Goal: Task Accomplishment & Management: Manage account settings

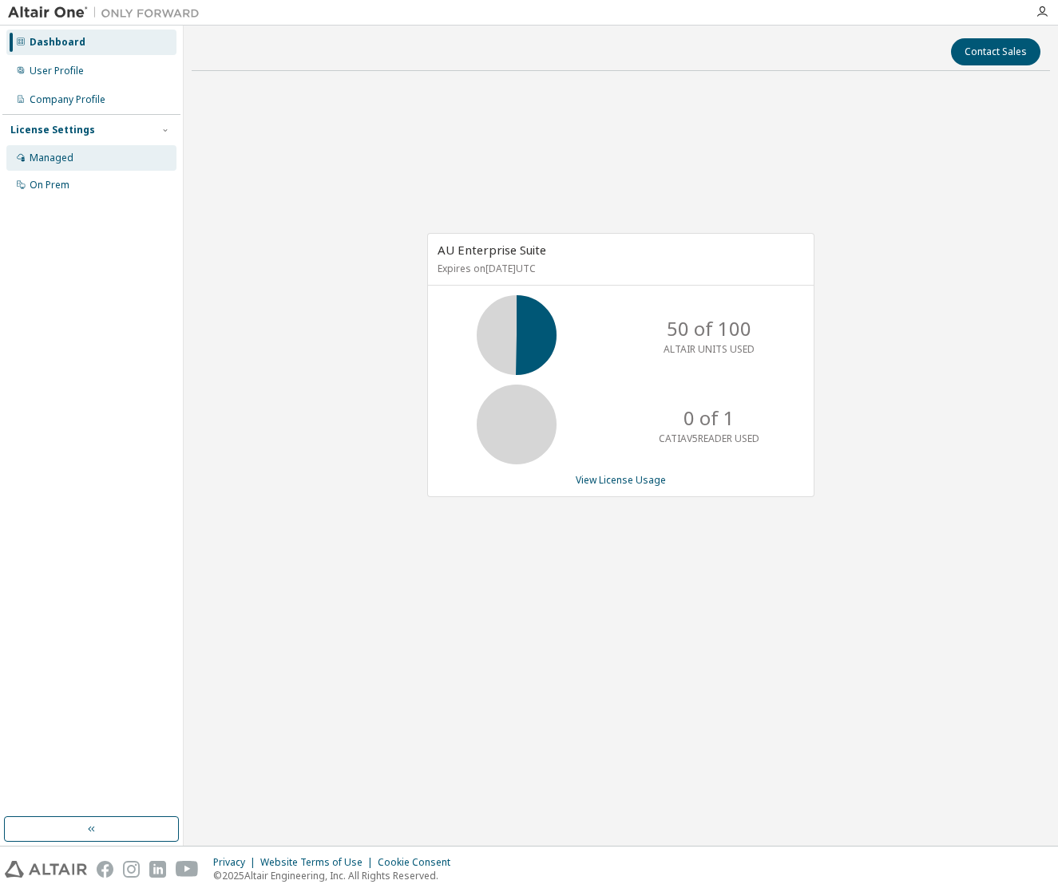
click at [50, 159] on div "Managed" at bounding box center [52, 158] width 44 height 13
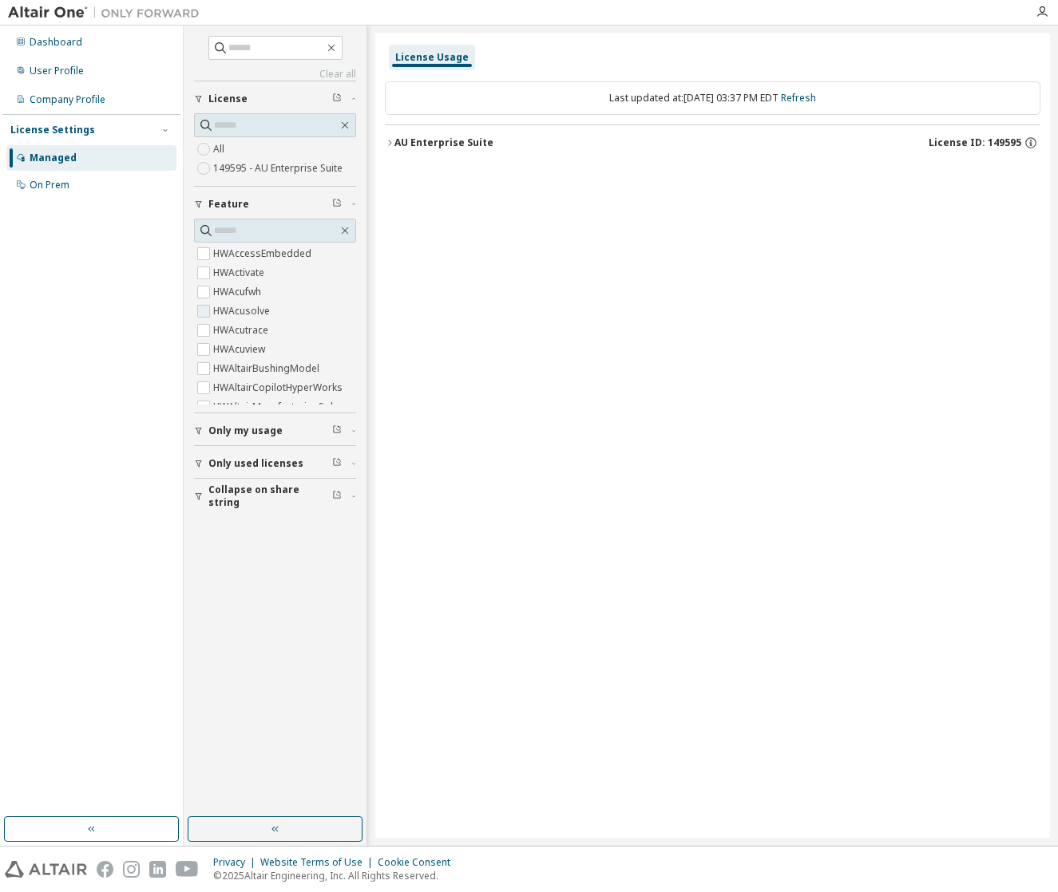
scroll to position [160, 0]
click at [280, 51] on input "text" at bounding box center [276, 48] width 96 height 16
type input "**********"
click at [198, 462] on icon "button" at bounding box center [199, 464] width 10 height 10
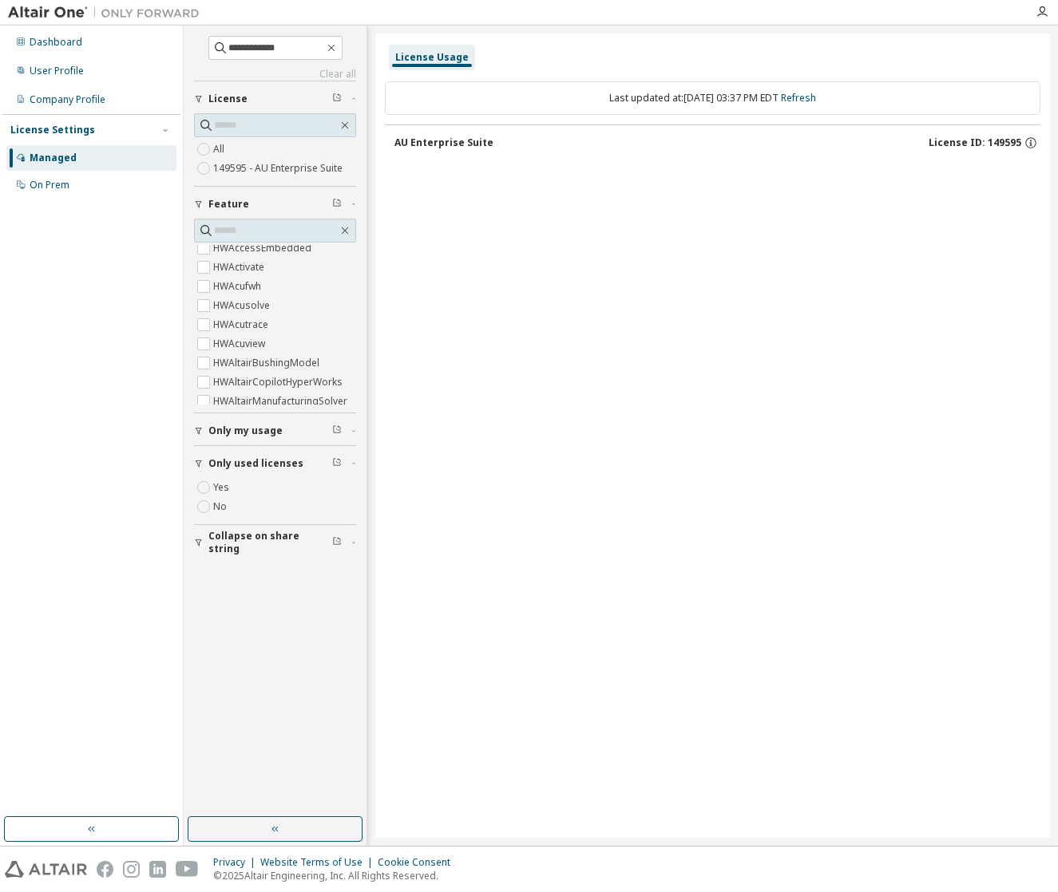
click at [195, 440] on button "Only my usage" at bounding box center [275, 430] width 162 height 35
click at [199, 585] on icon "button" at bounding box center [199, 589] width 10 height 10
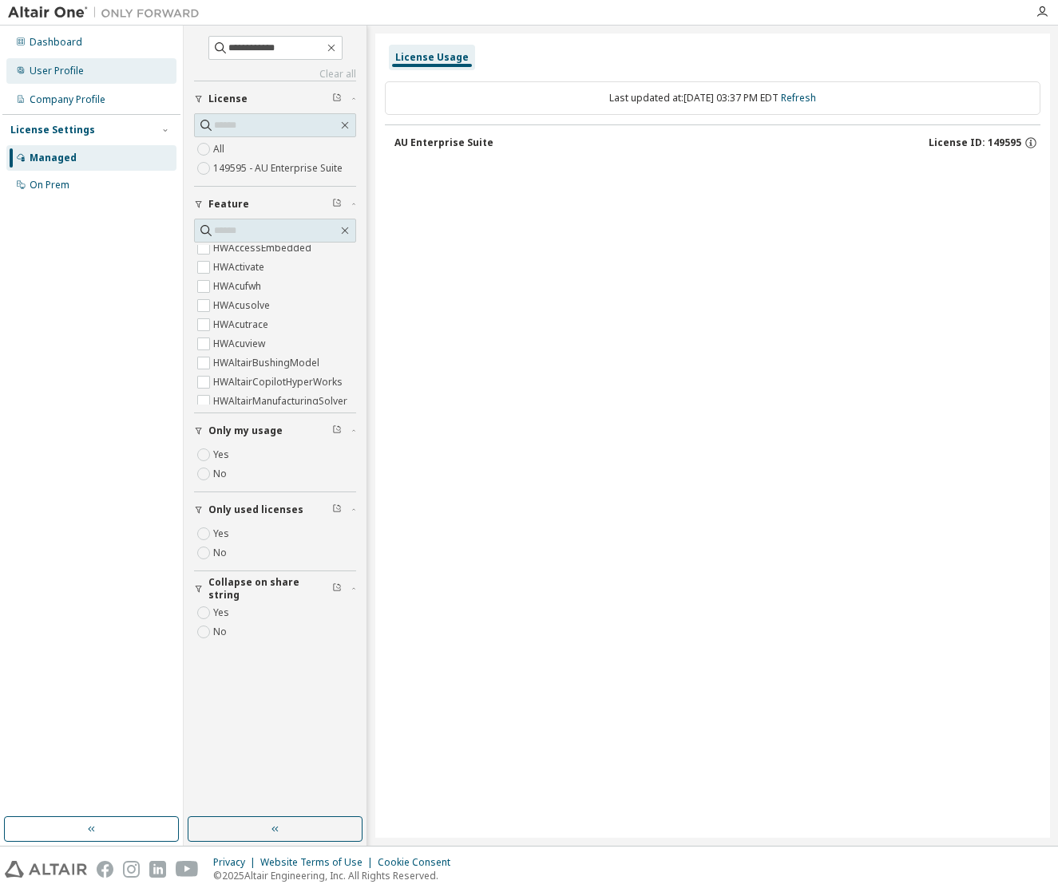
click at [55, 73] on div "User Profile" at bounding box center [57, 71] width 54 height 13
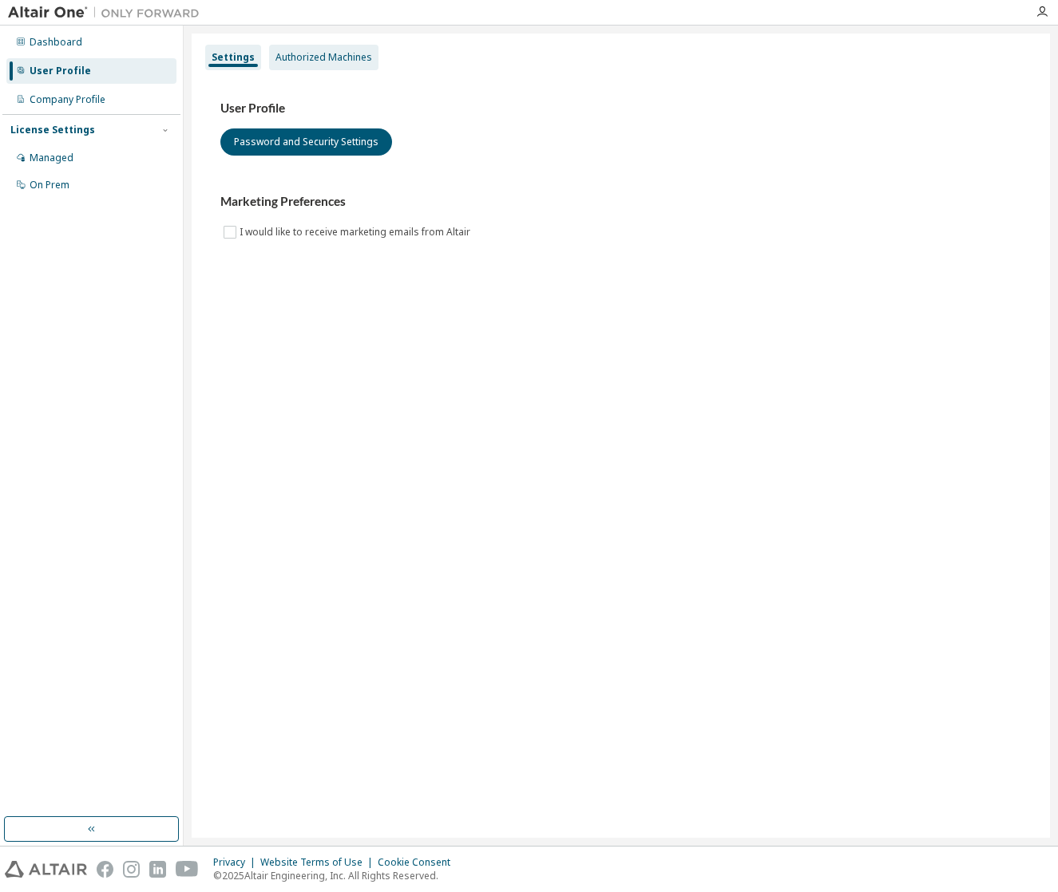
click at [304, 56] on div "Authorized Machines" at bounding box center [323, 57] width 97 height 13
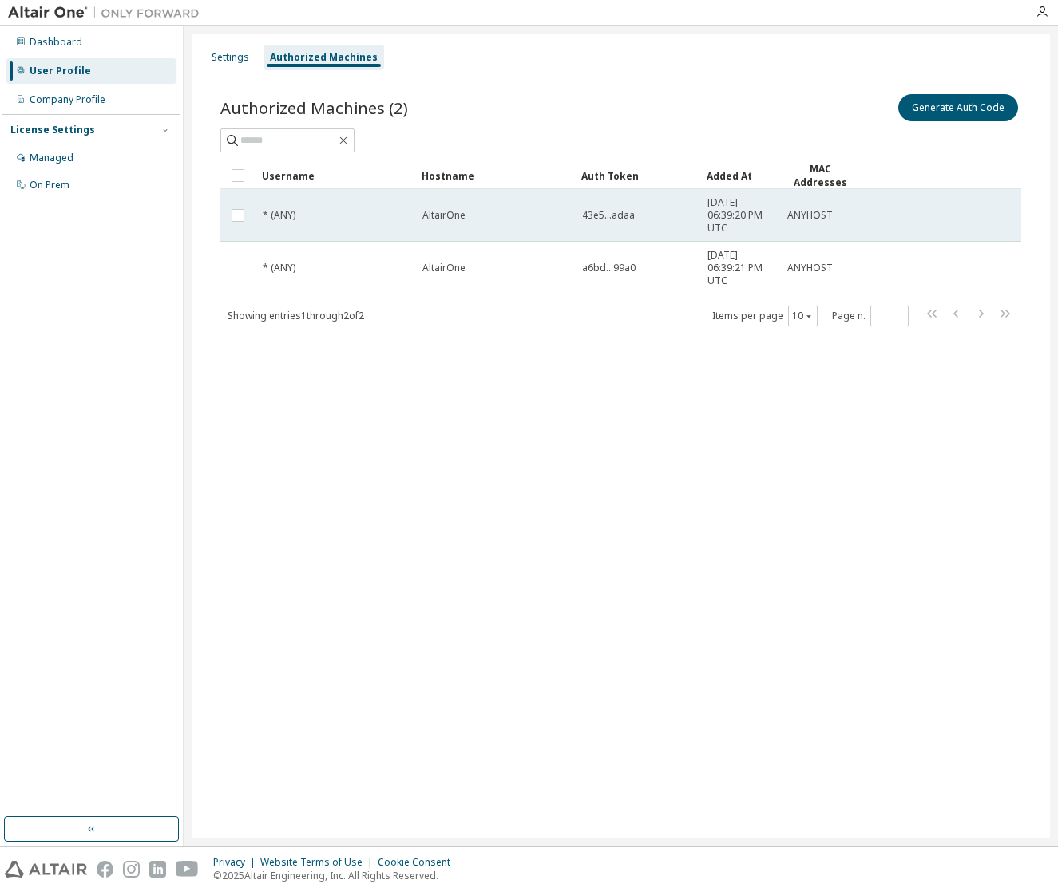
click at [633, 219] on span "43e5...adaa" at bounding box center [608, 215] width 53 height 13
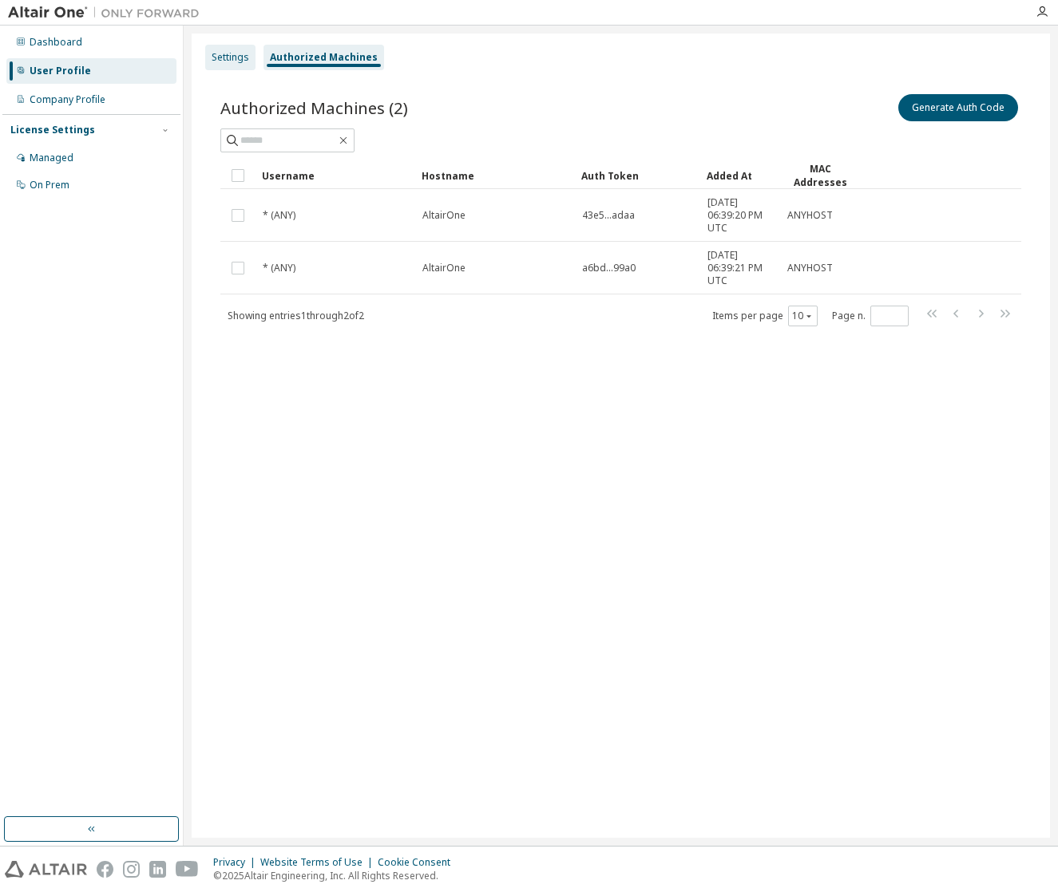
click at [223, 62] on div "Settings" at bounding box center [231, 57] width 38 height 13
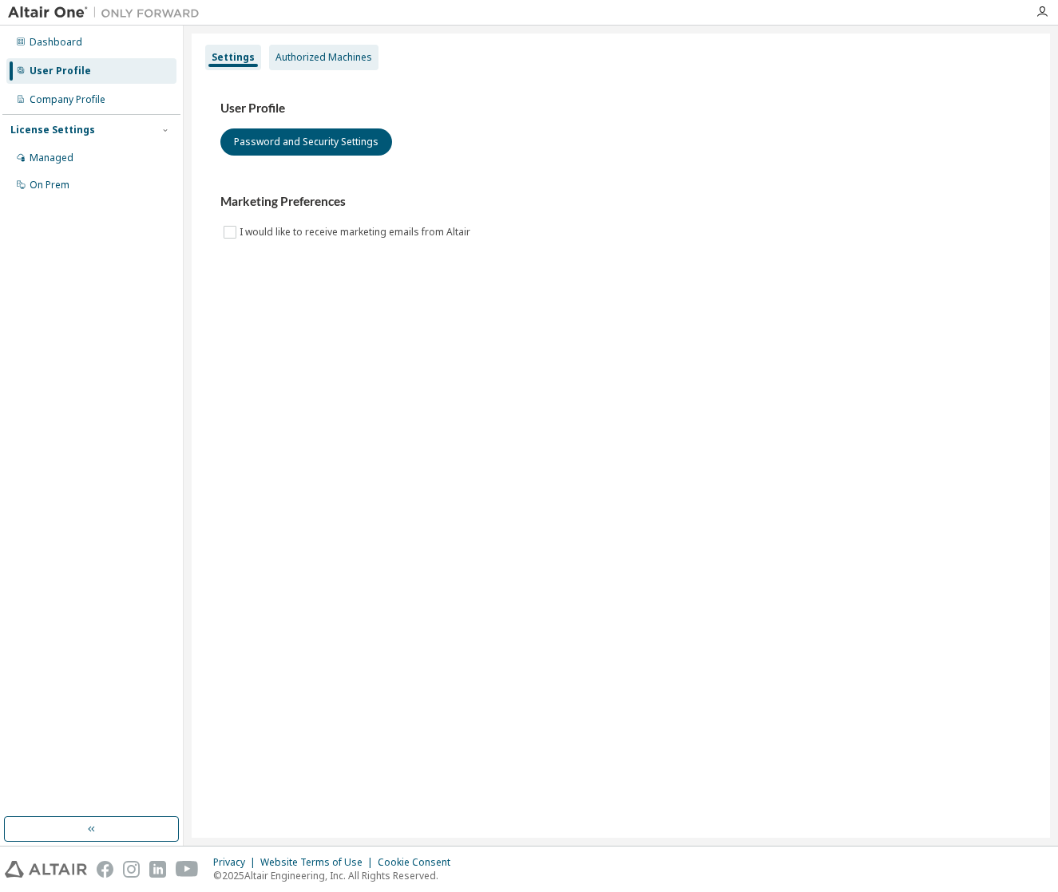
click at [330, 59] on div "Authorized Machines" at bounding box center [323, 57] width 97 height 13
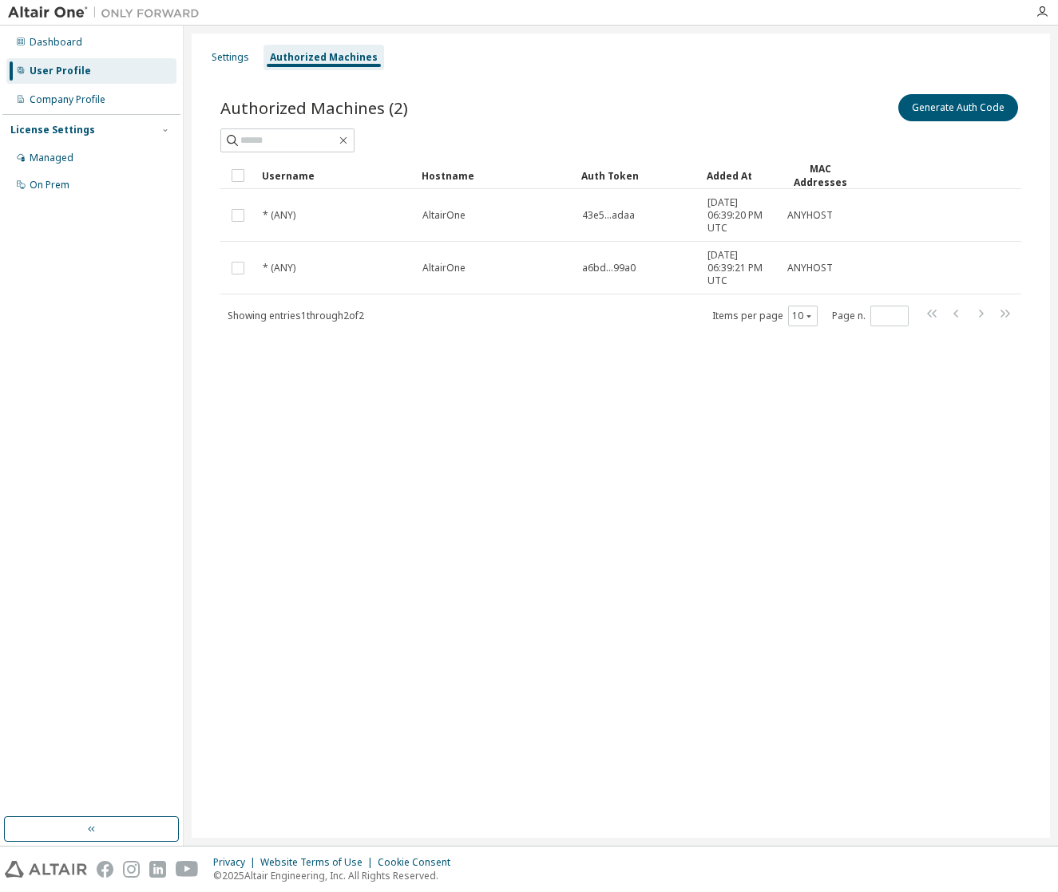
click at [793, 454] on div "Settings Authorized Machines Authorized Machines (2) Generate Auth Code Clear L…" at bounding box center [621, 436] width 858 height 805
